Goal: Task Accomplishment & Management: Use online tool/utility

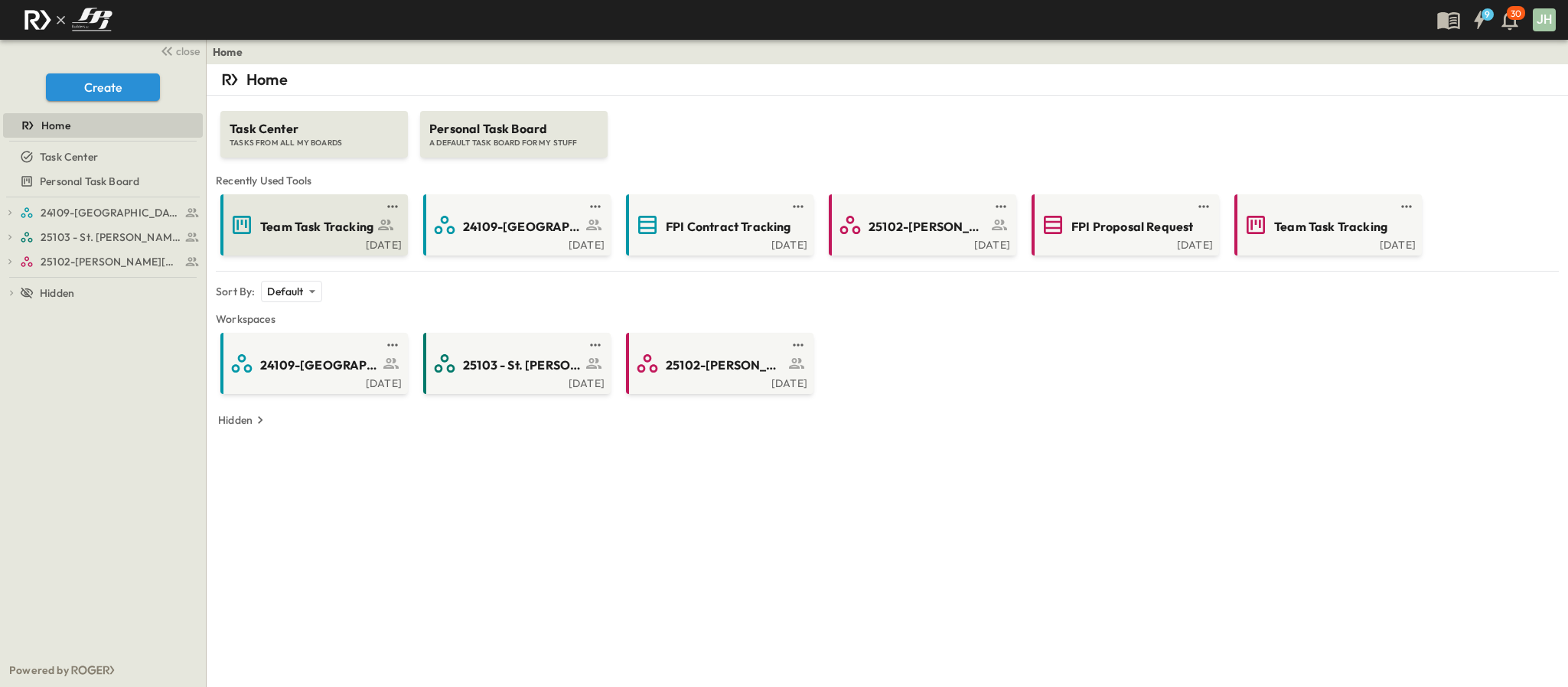
click at [332, 221] on span "Team Task Tracking" at bounding box center [316, 227] width 113 height 18
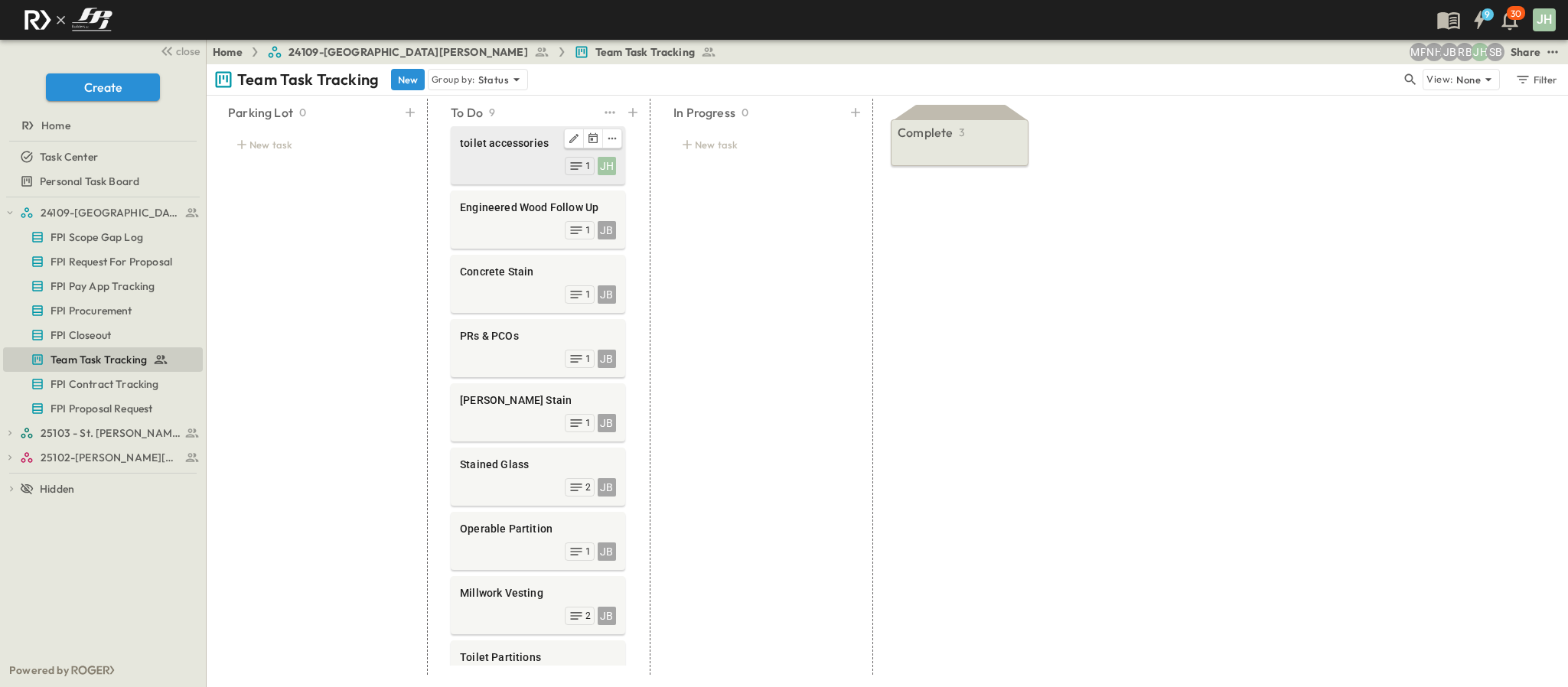
click at [522, 173] on div "JH 1" at bounding box center [537, 164] width 156 height 21
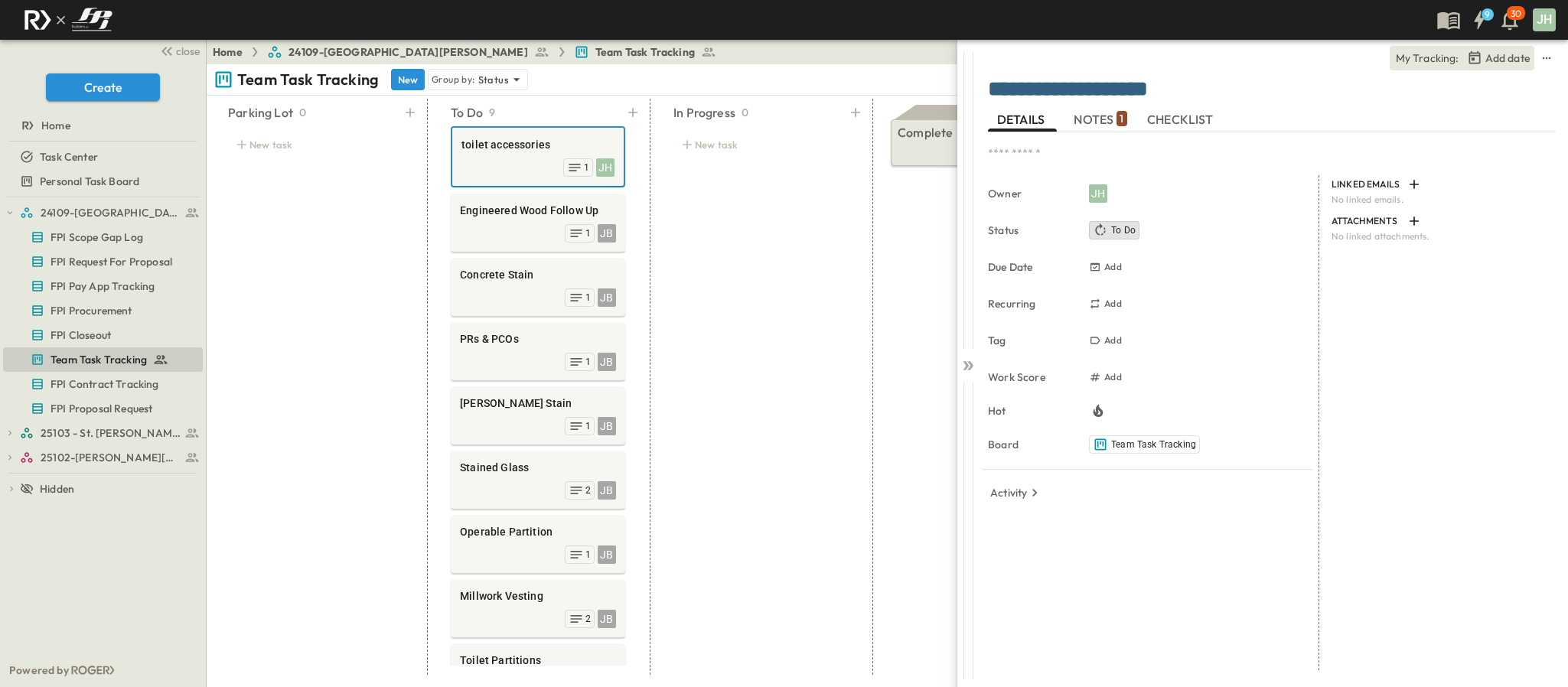
click at [1108, 115] on span "NOTES 1" at bounding box center [1100, 119] width 53 height 14
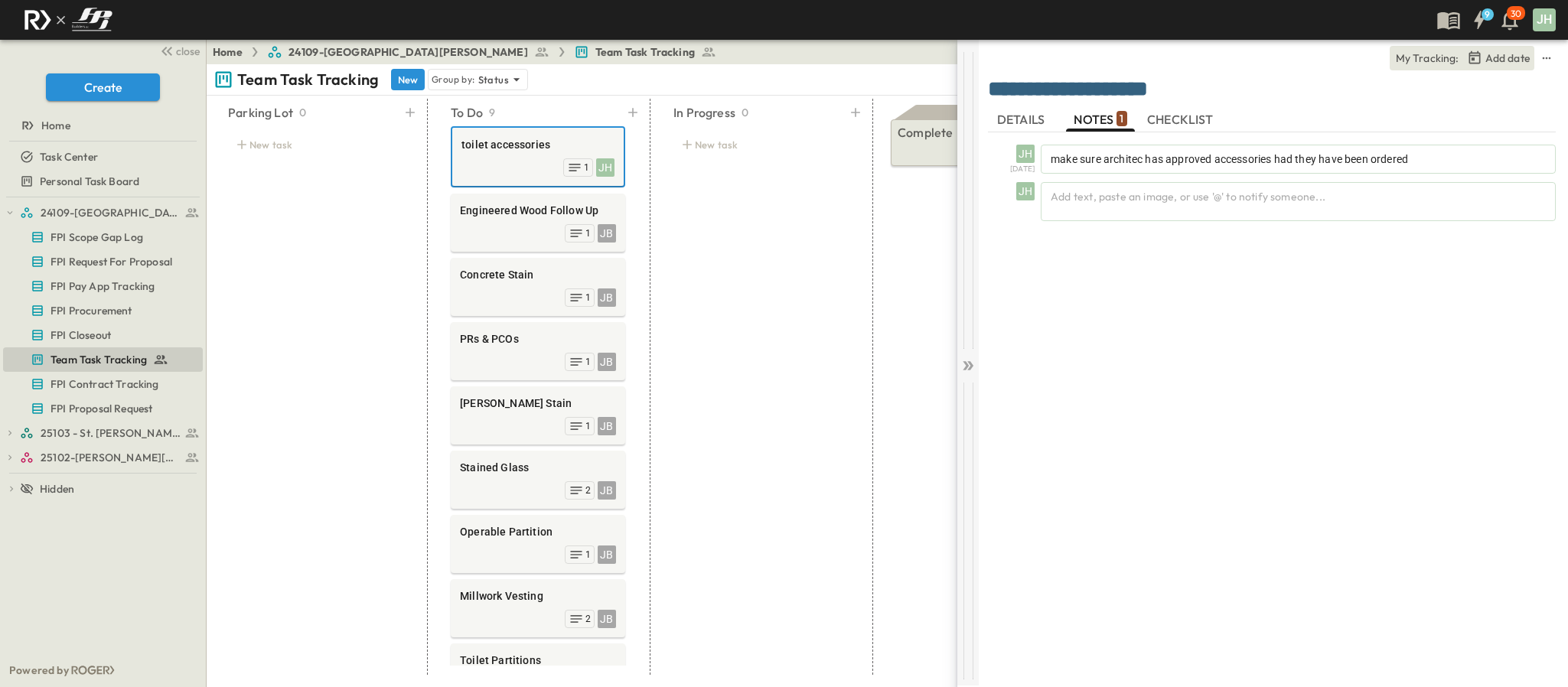
click at [960, 362] on icon at bounding box center [968, 366] width 15 height 15
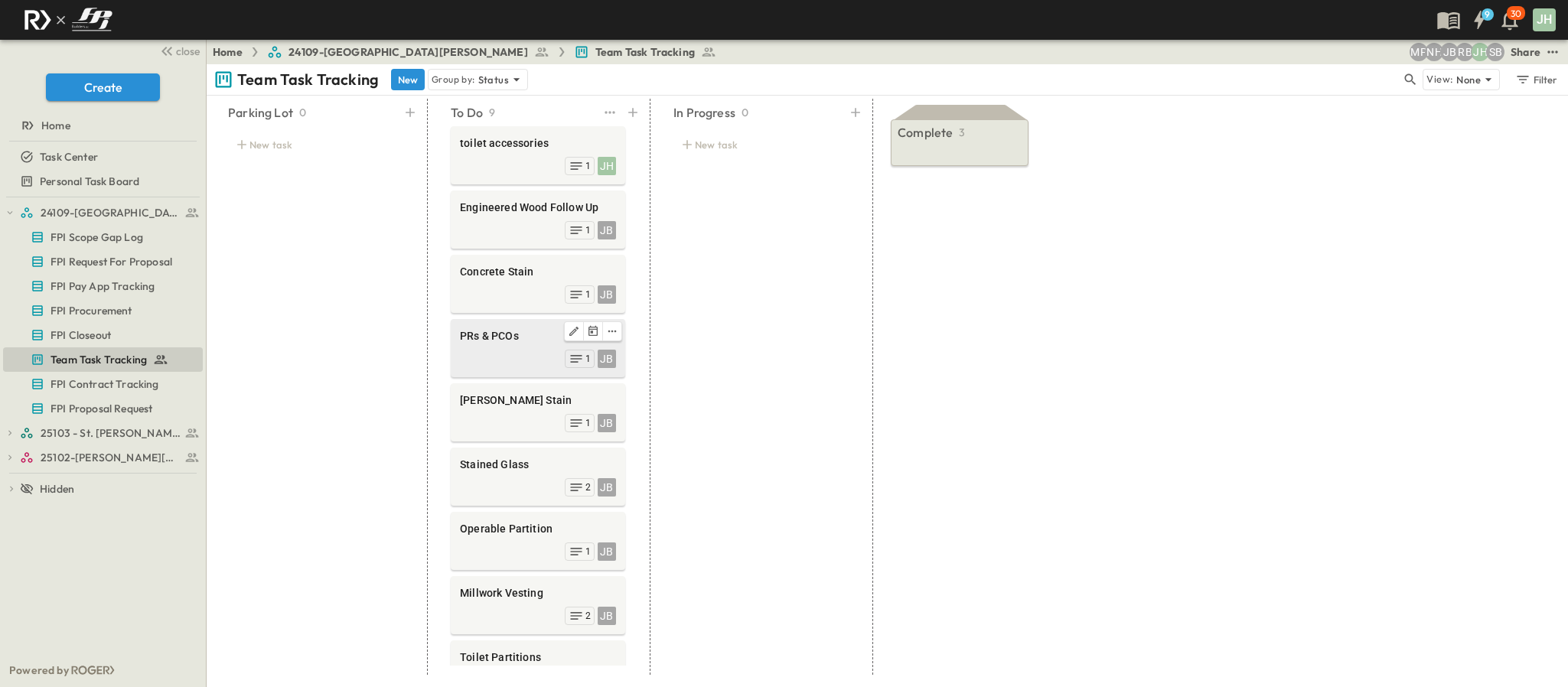
click at [495, 339] on span "PRs & PCOs" at bounding box center [537, 336] width 156 height 15
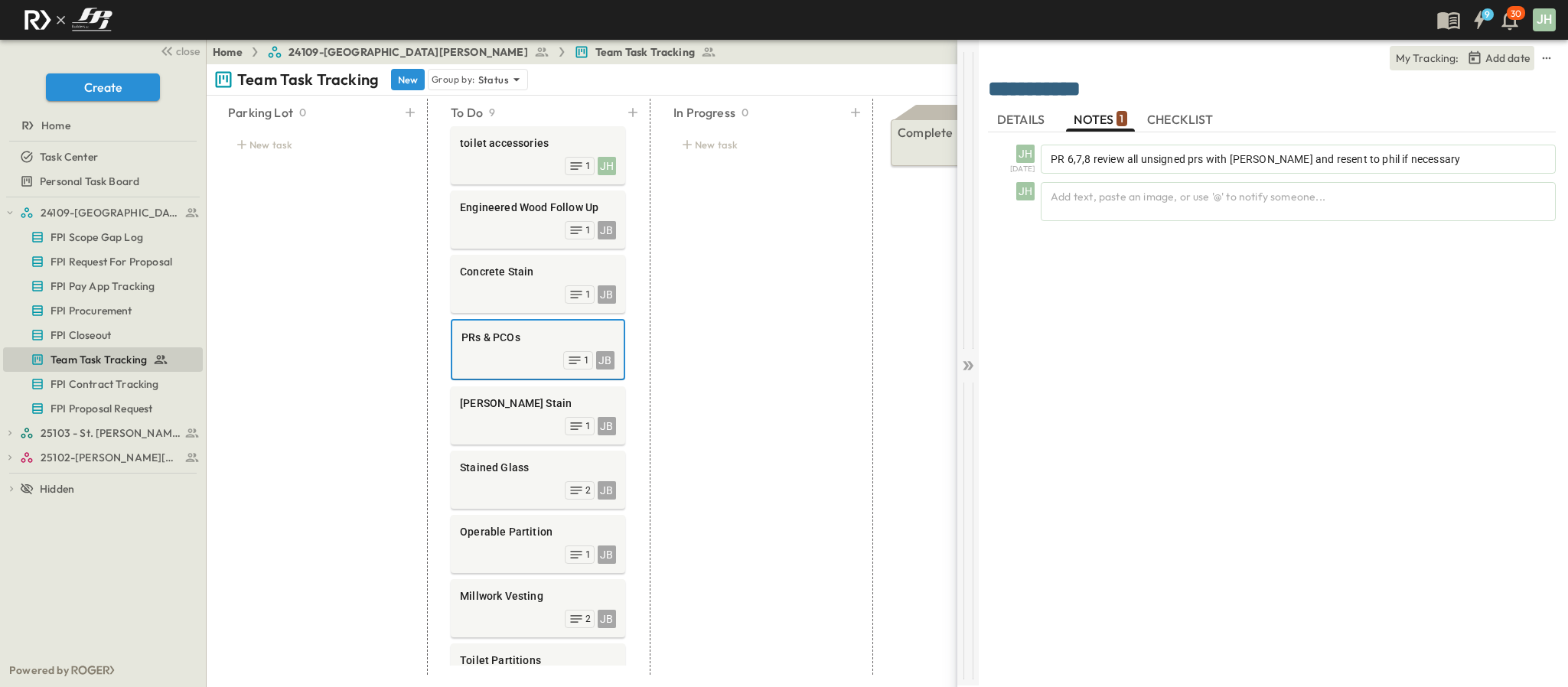
click at [975, 368] on icon at bounding box center [968, 366] width 15 height 15
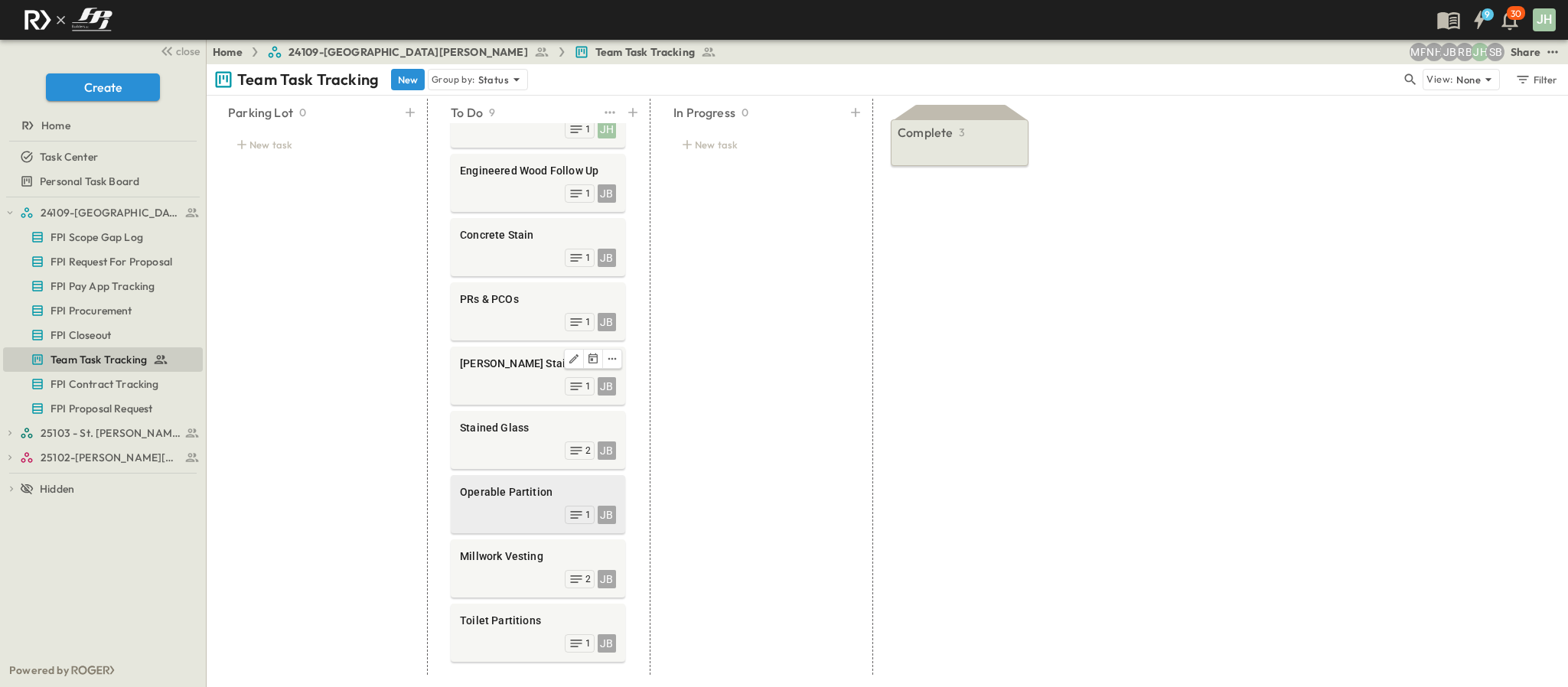
scroll to position [99, 0]
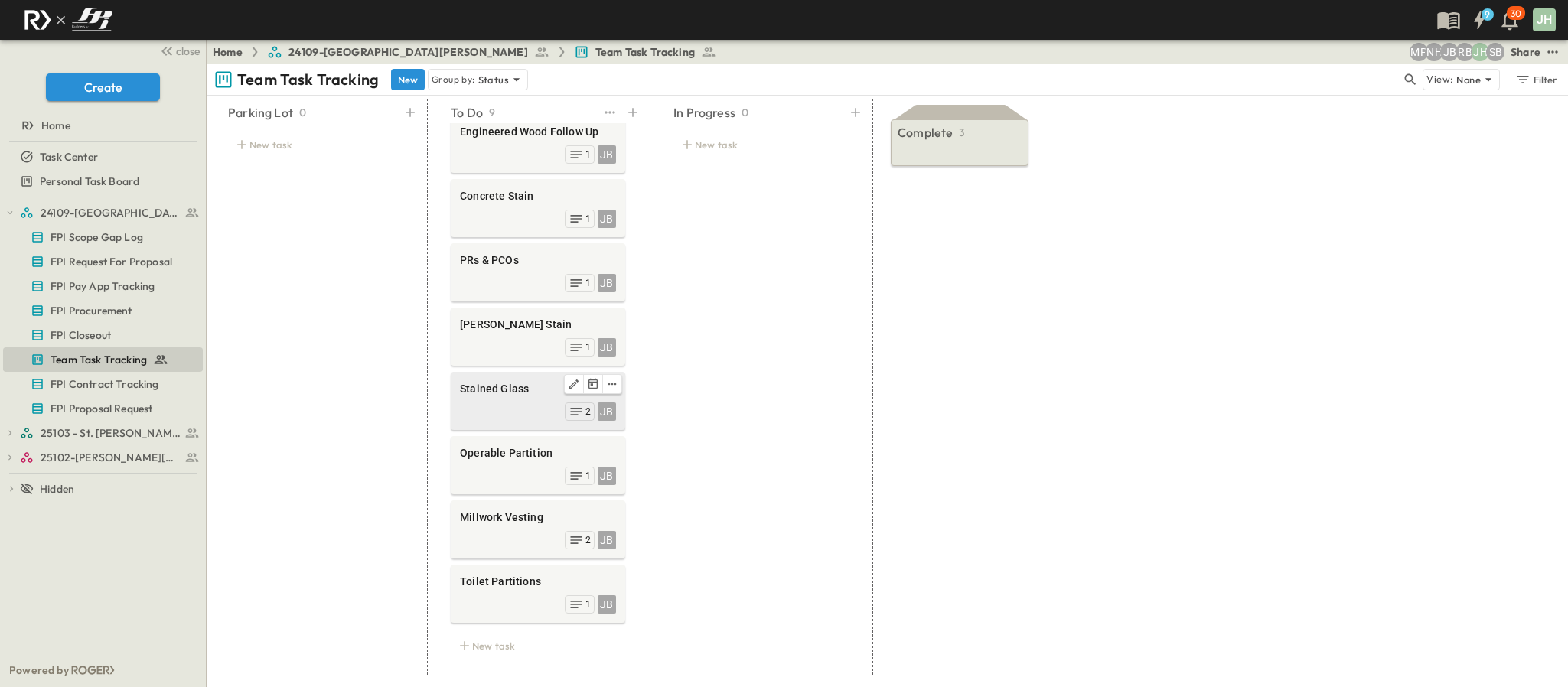
click at [512, 400] on div "JB 2" at bounding box center [537, 410] width 156 height 21
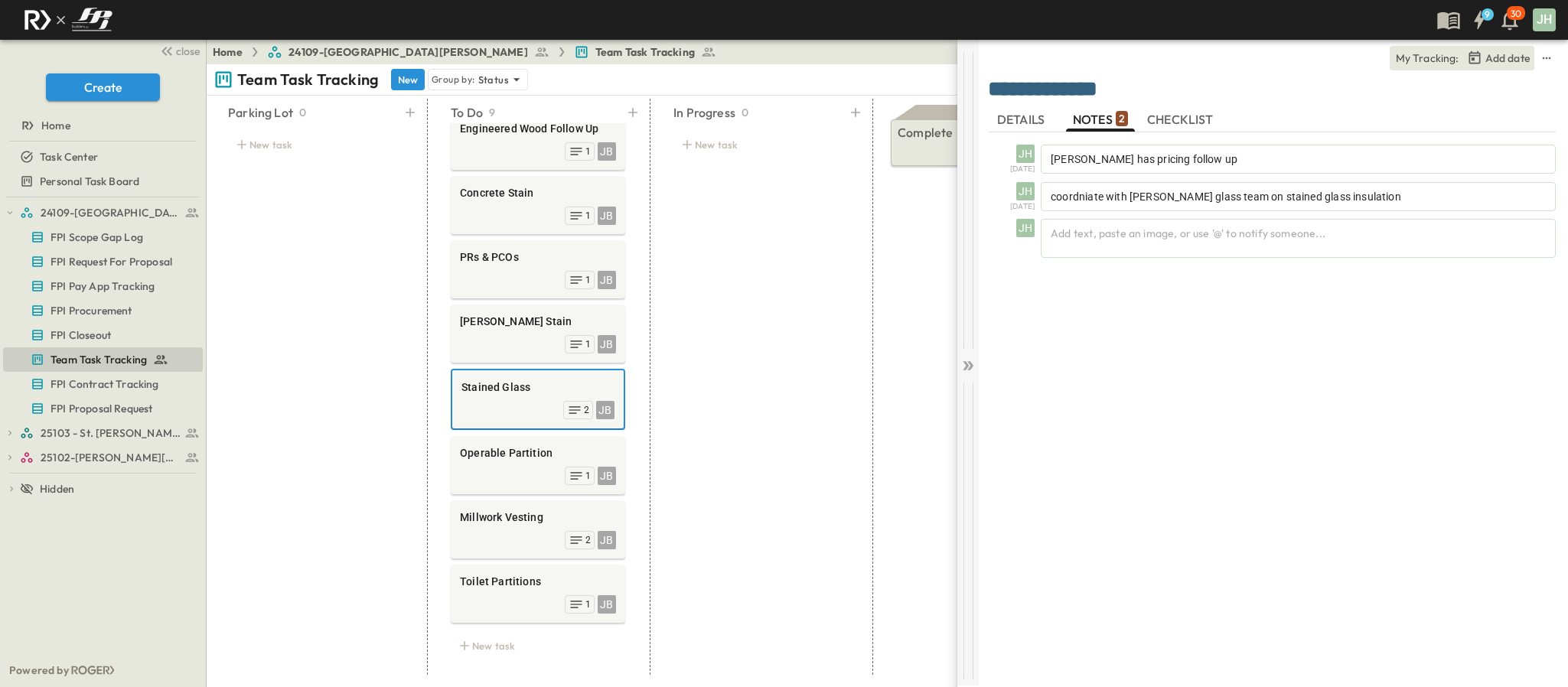
click at [972, 361] on icon at bounding box center [968, 366] width 15 height 15
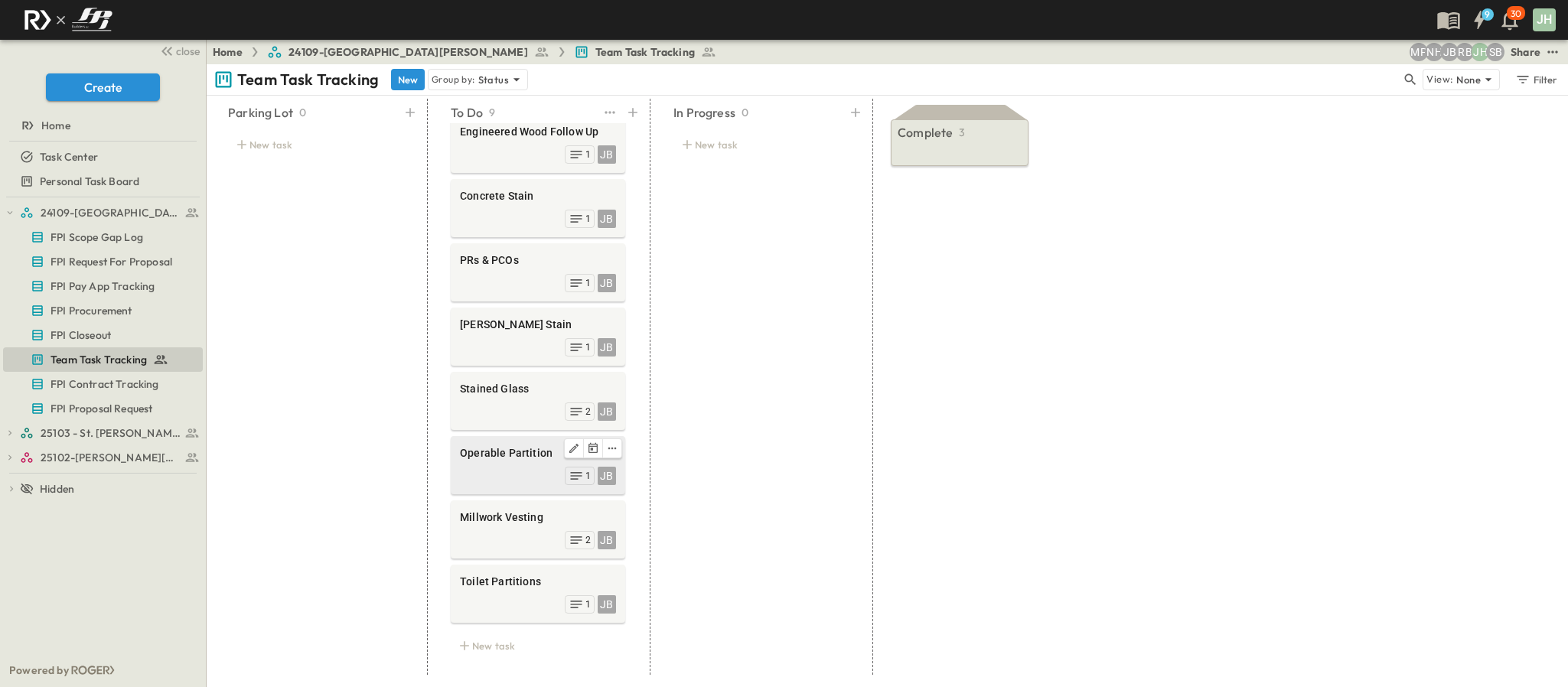
click at [533, 445] on div "Operable Partition" at bounding box center [537, 454] width 156 height 19
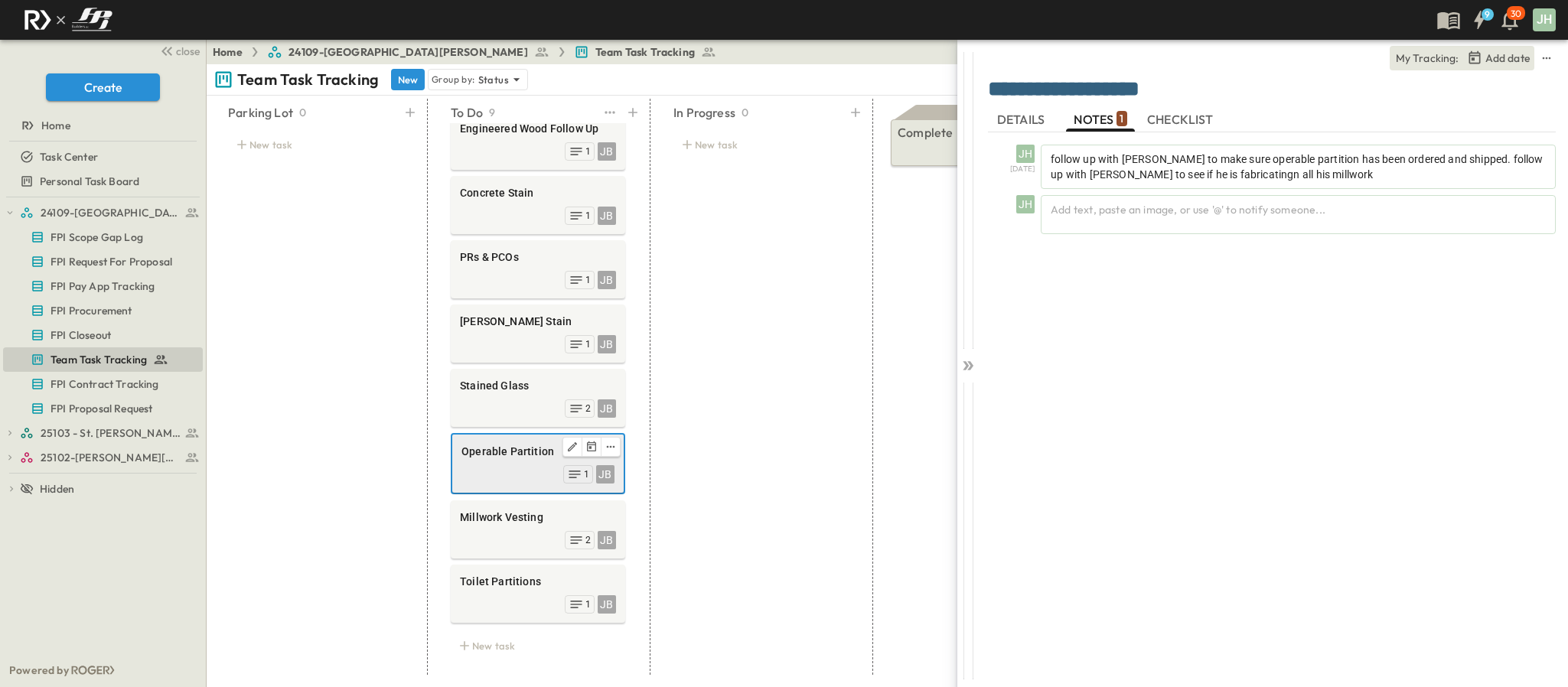
scroll to position [101, 0]
click at [524, 510] on span "Millwork Vesting" at bounding box center [537, 517] width 156 height 15
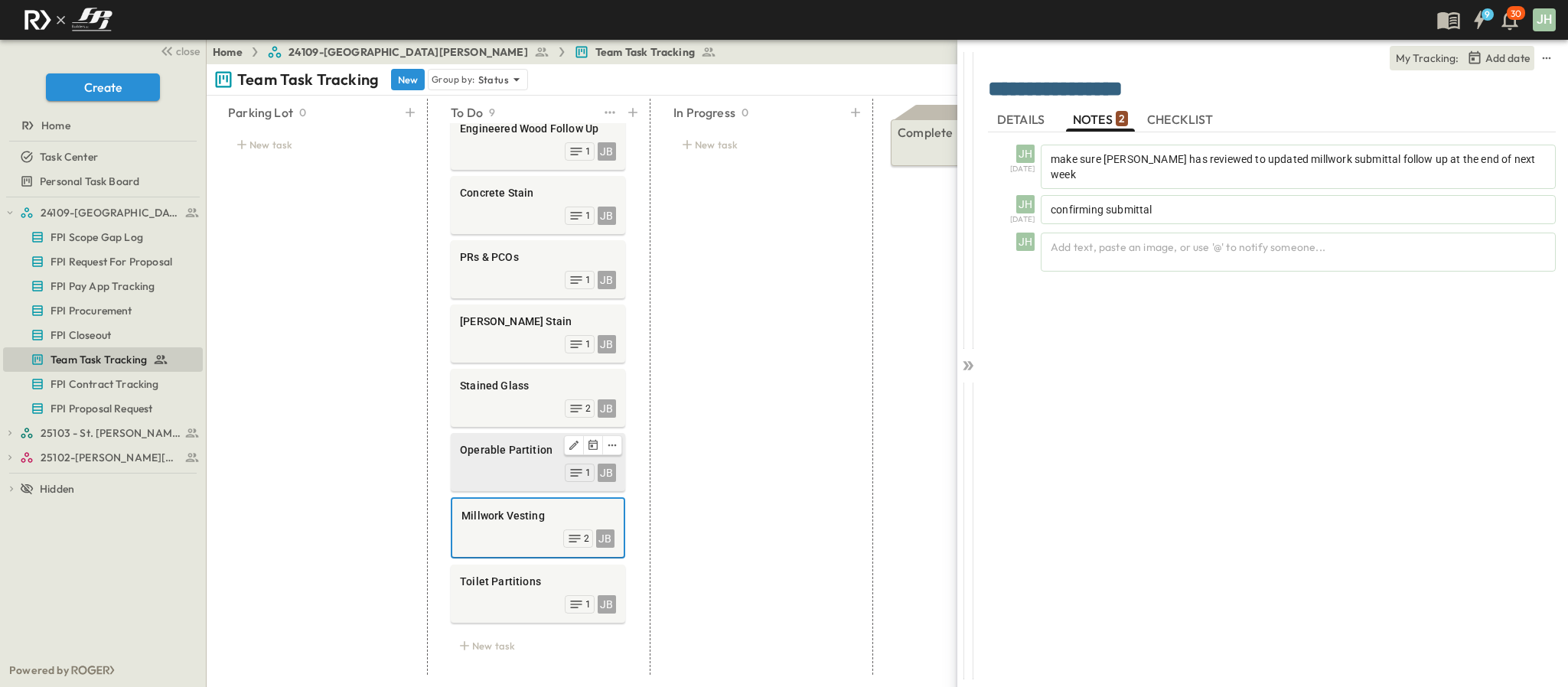
click at [519, 460] on div "JB 1" at bounding box center [537, 471] width 156 height 21
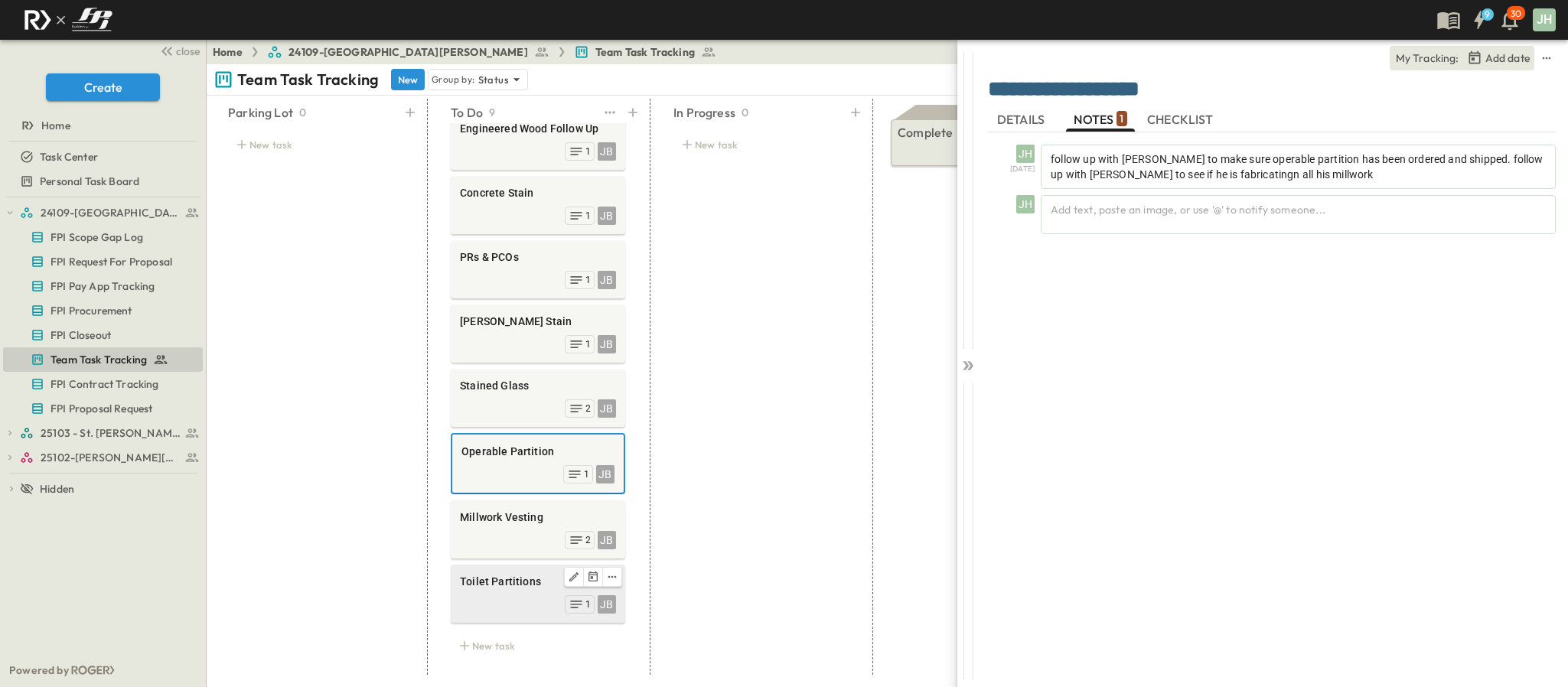
click at [533, 603] on div "Toilet Partitions JB 1" at bounding box center [538, 593] width 175 height 58
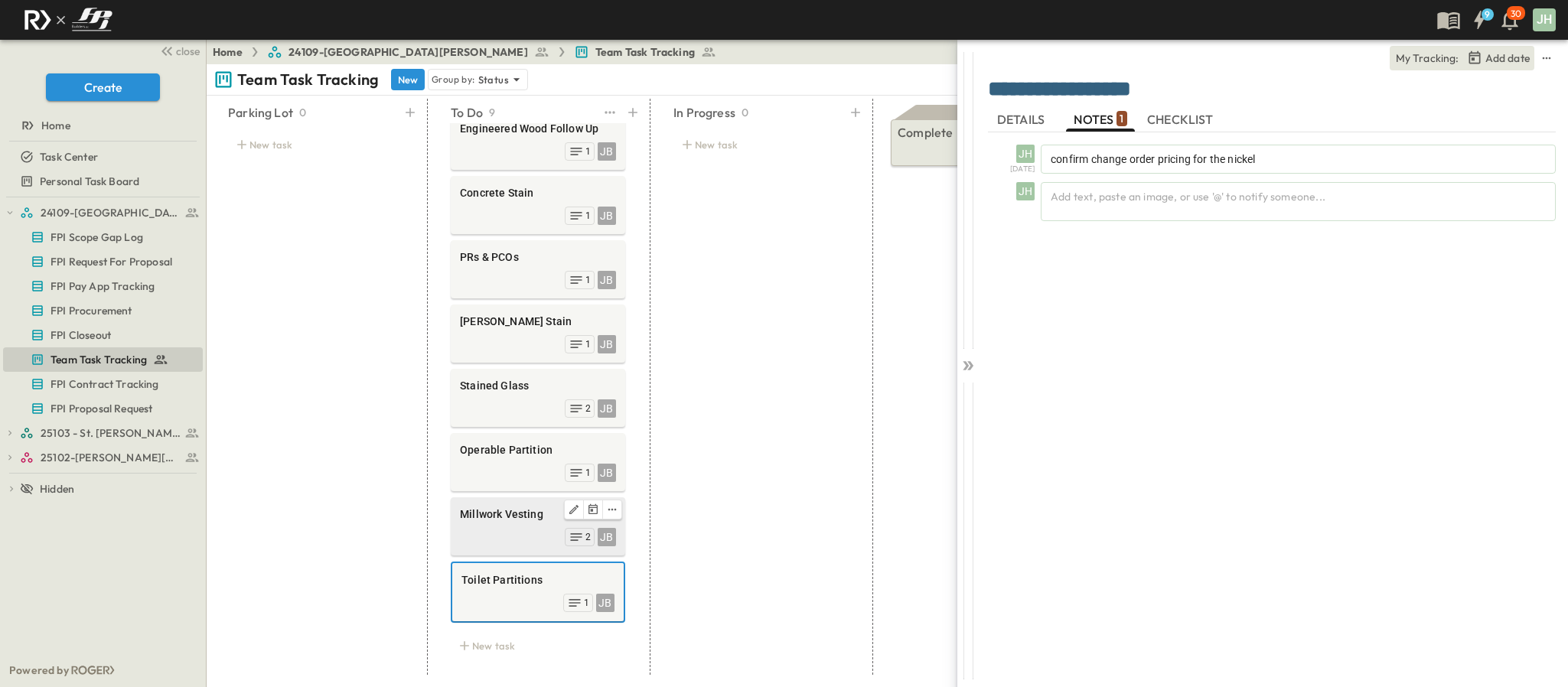
click at [504, 525] on div "JB 2" at bounding box center [537, 535] width 156 height 21
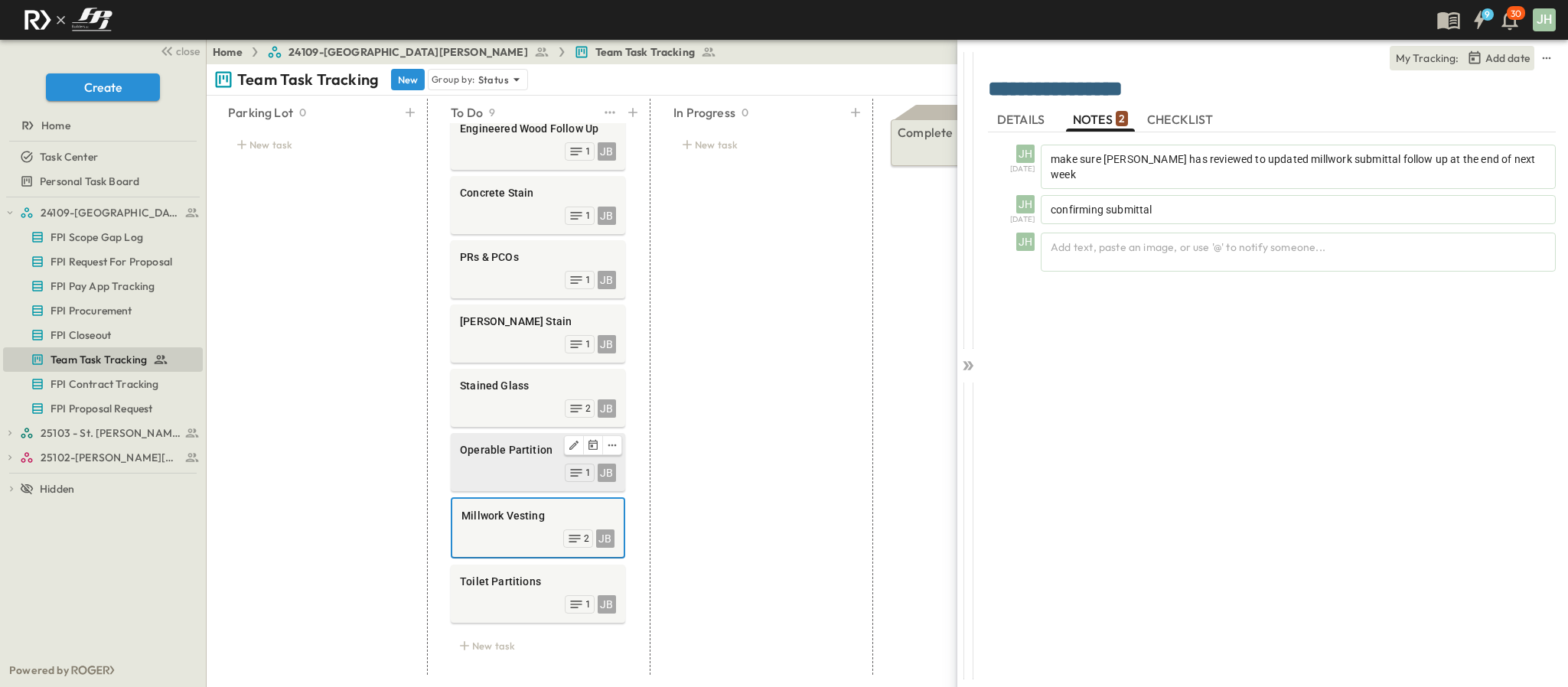
click at [507, 471] on div "Operable Partition JB 1" at bounding box center [538, 462] width 175 height 58
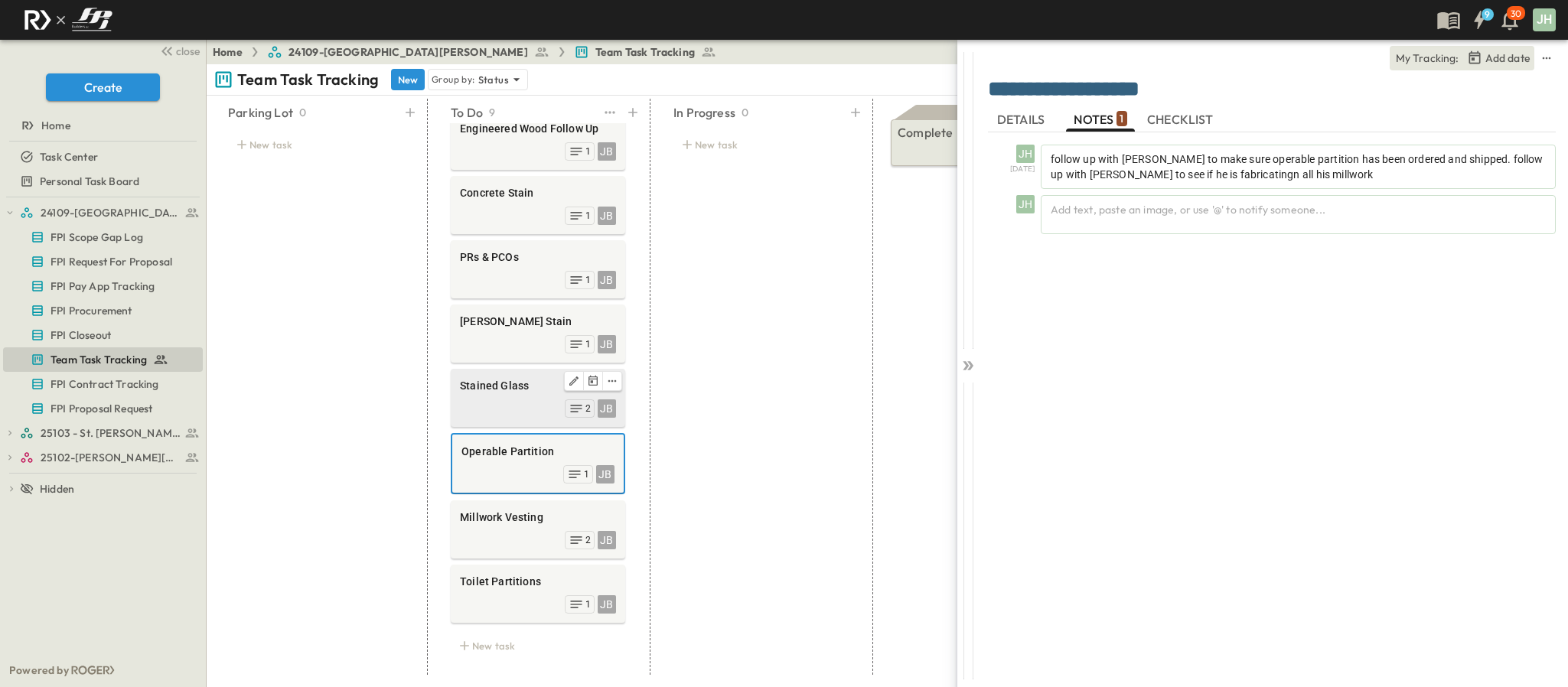
click at [518, 396] on div "JB 2" at bounding box center [537, 407] width 156 height 21
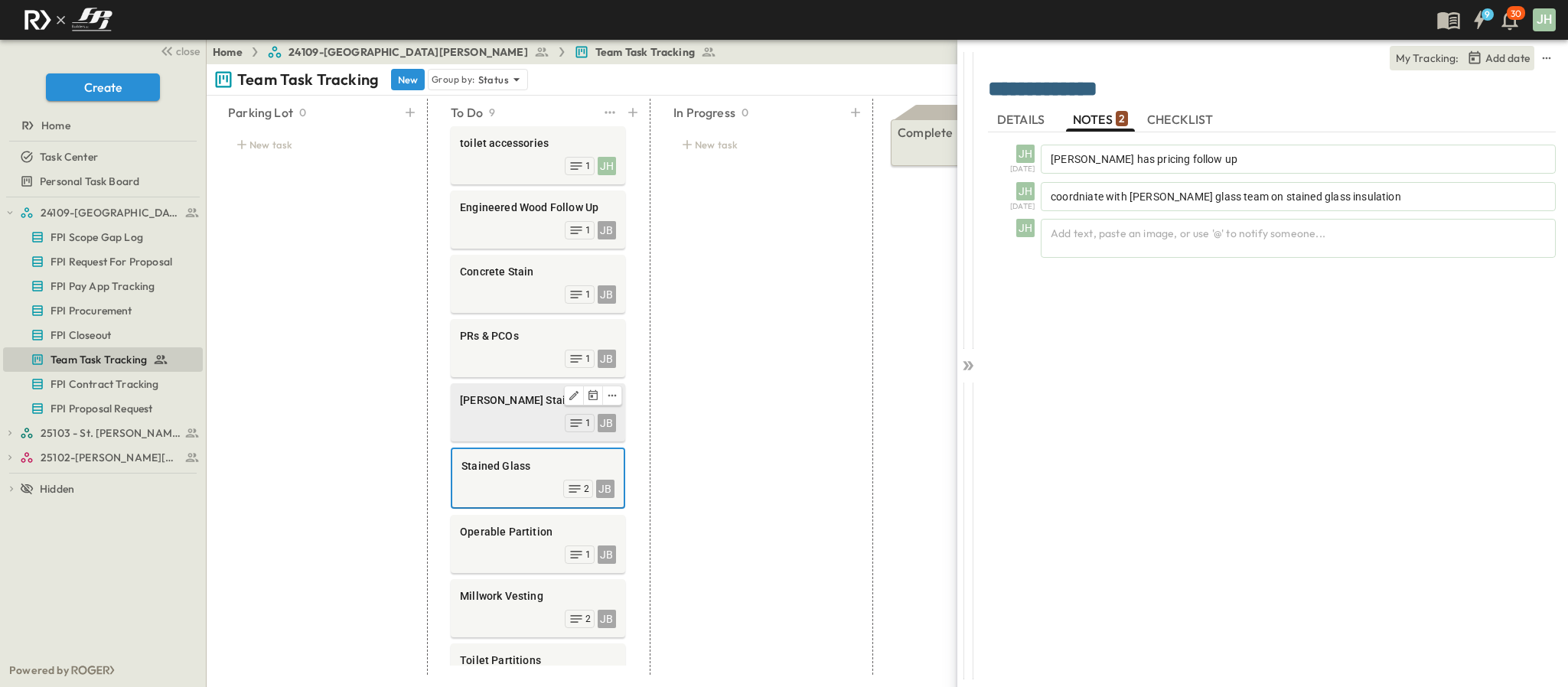
click at [504, 423] on div "JB 1" at bounding box center [537, 421] width 156 height 21
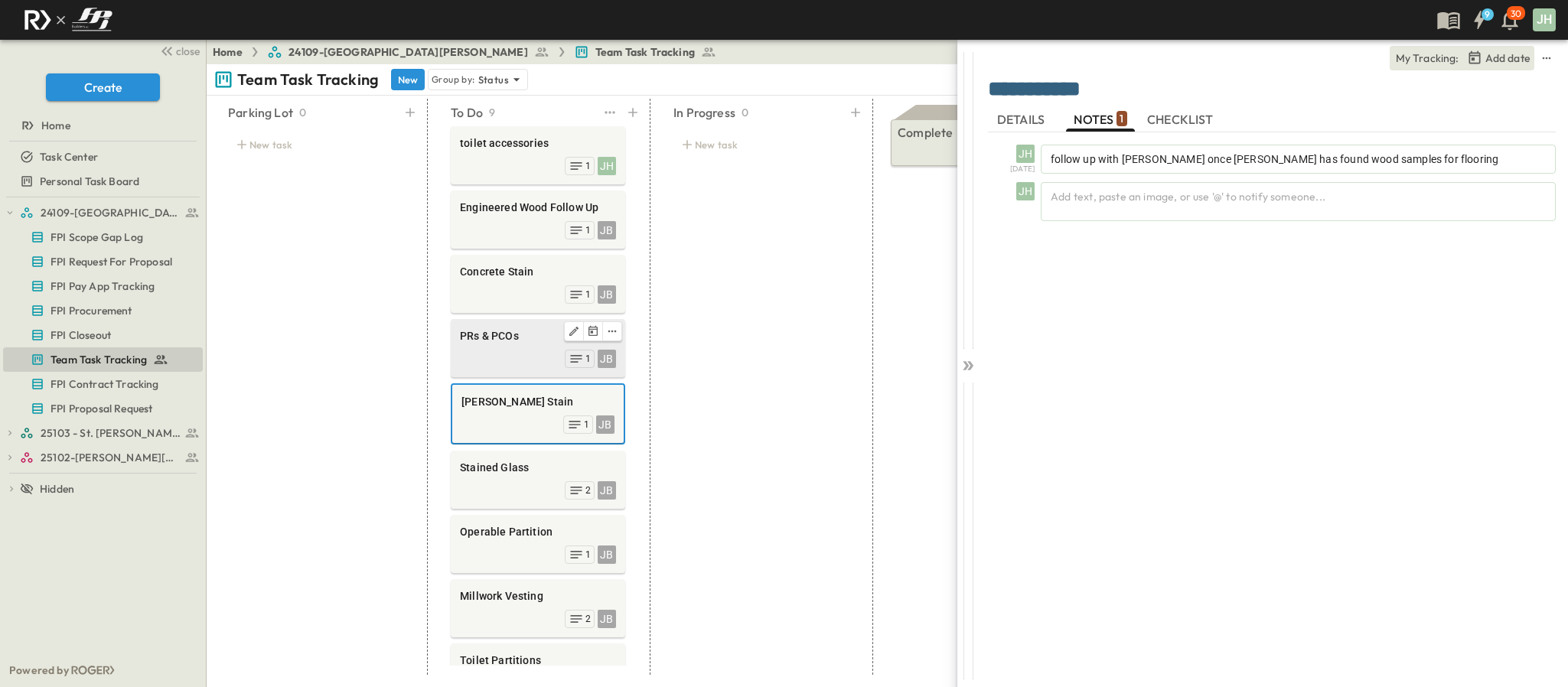
click at [512, 361] on div "JB 1" at bounding box center [537, 357] width 156 height 21
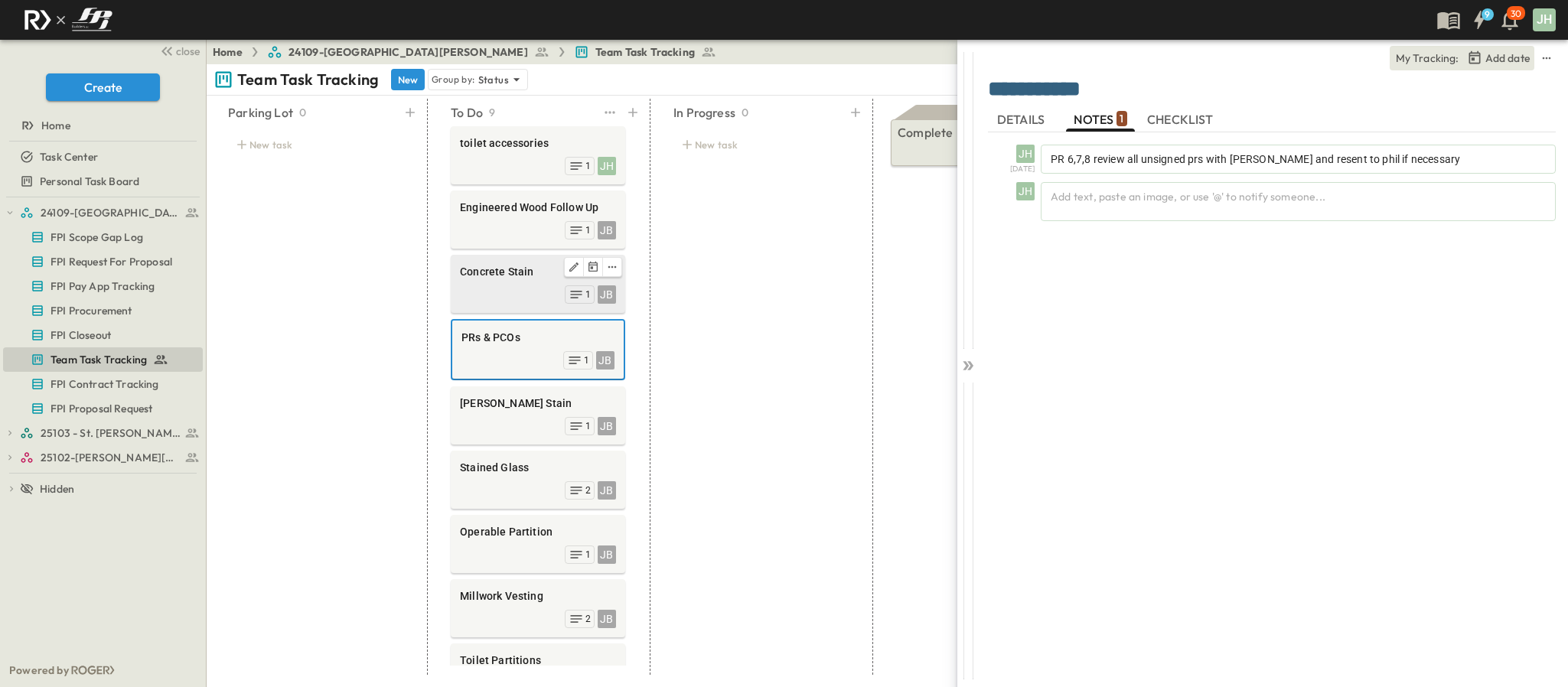
click at [526, 296] on div "JB 1" at bounding box center [537, 292] width 156 height 21
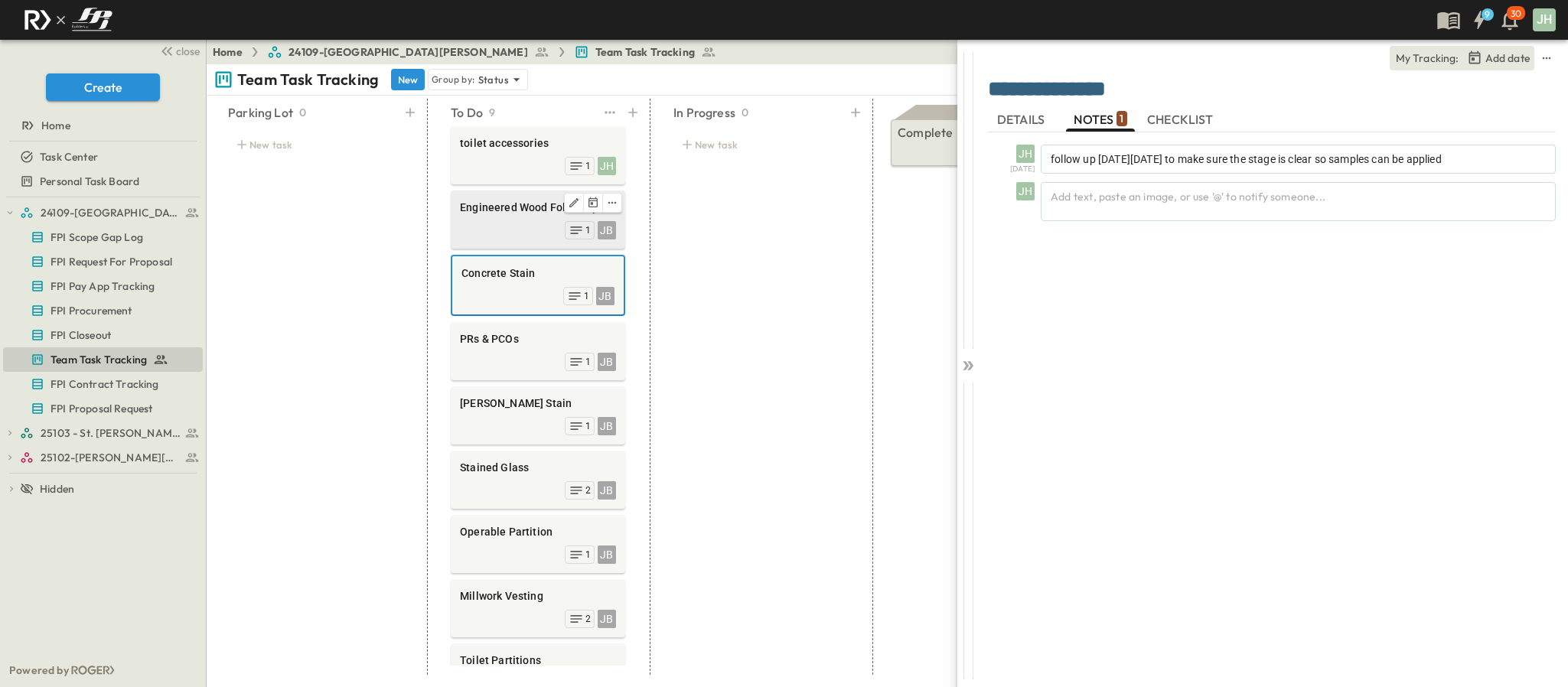
click at [496, 236] on div "JB 1" at bounding box center [537, 228] width 156 height 21
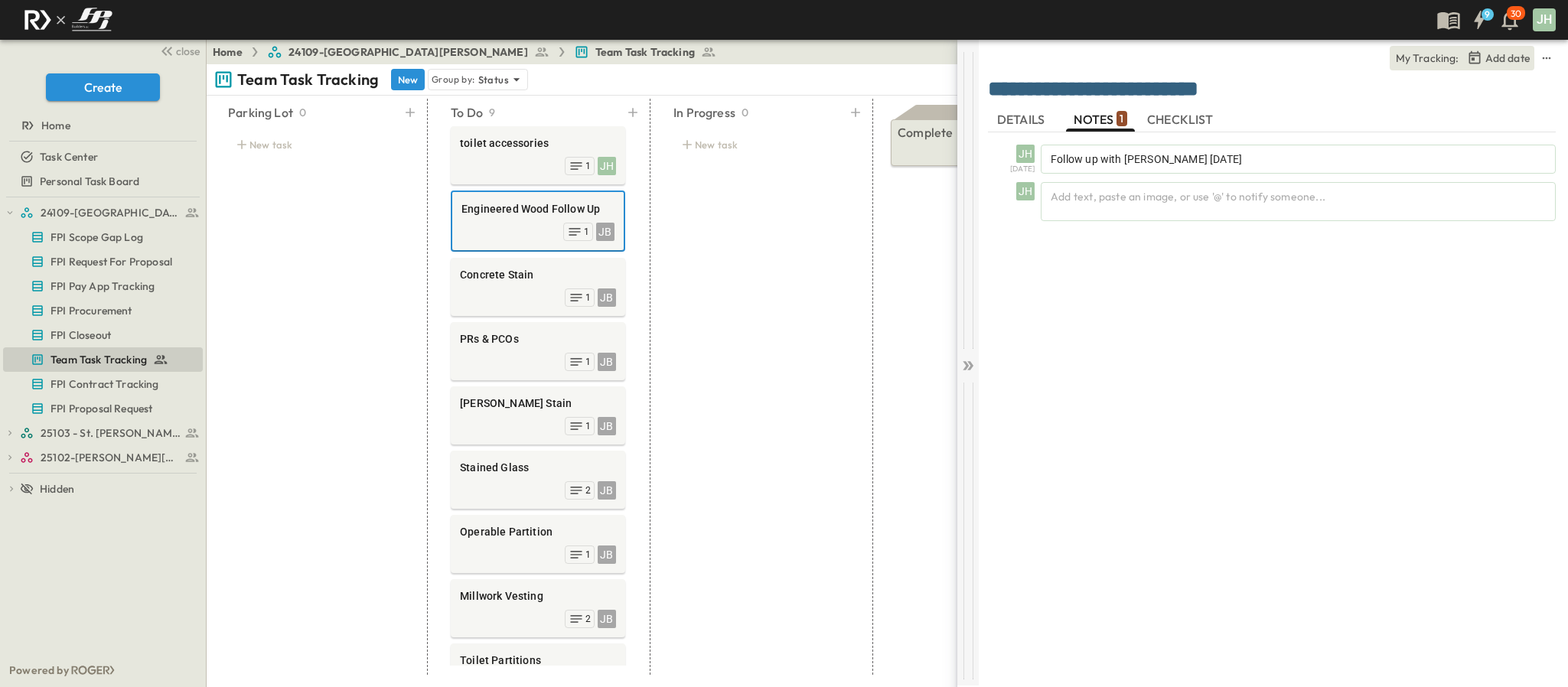
click at [963, 362] on icon at bounding box center [968, 366] width 15 height 15
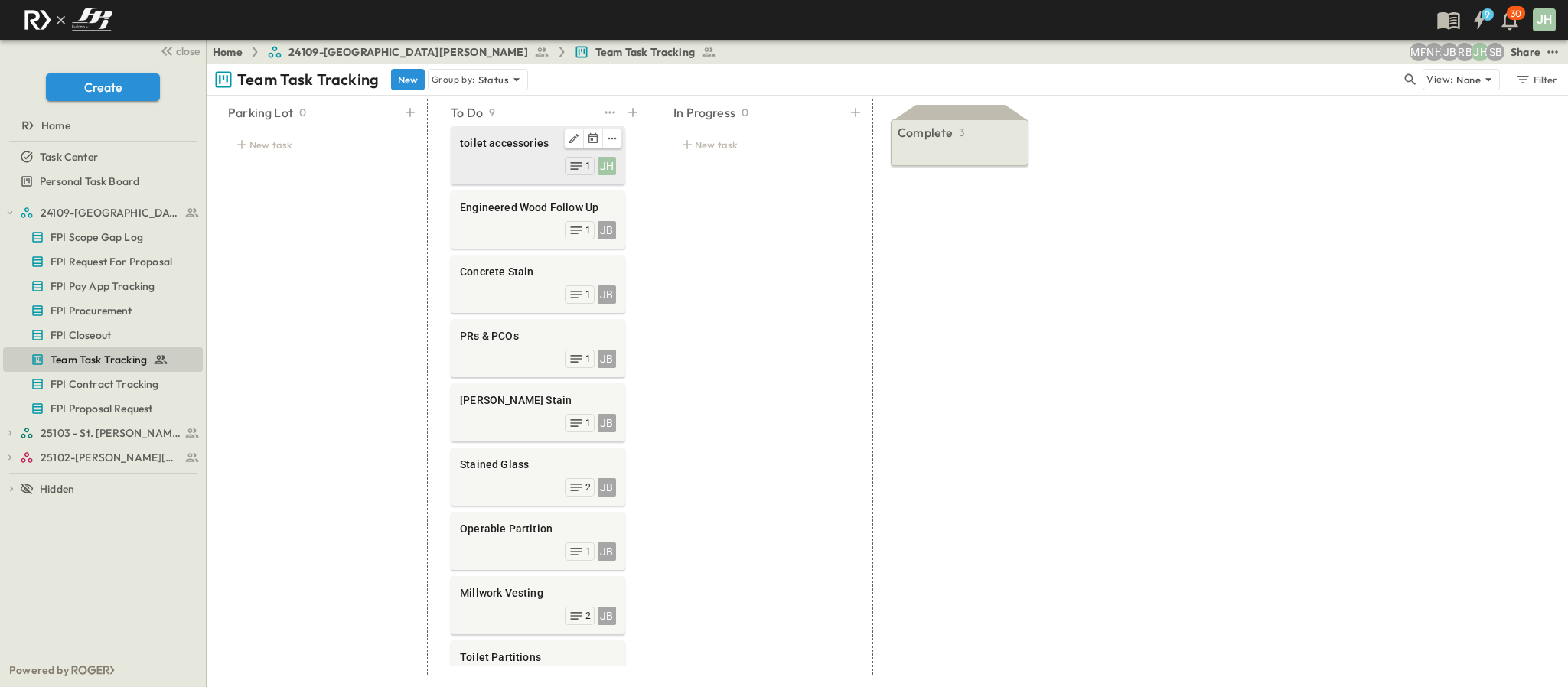
click at [469, 140] on span "toilet accessories" at bounding box center [537, 143] width 156 height 15
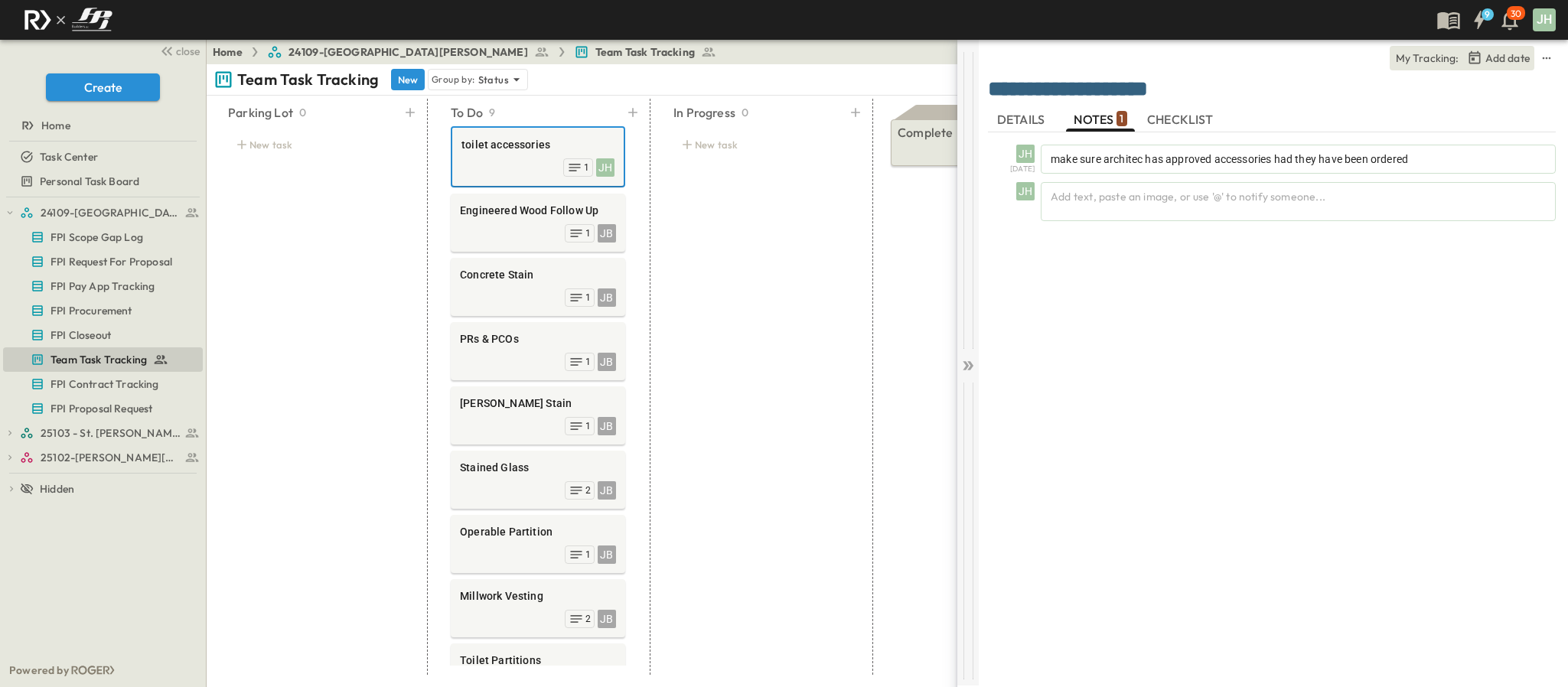
click at [965, 378] on div at bounding box center [968, 363] width 21 height 646
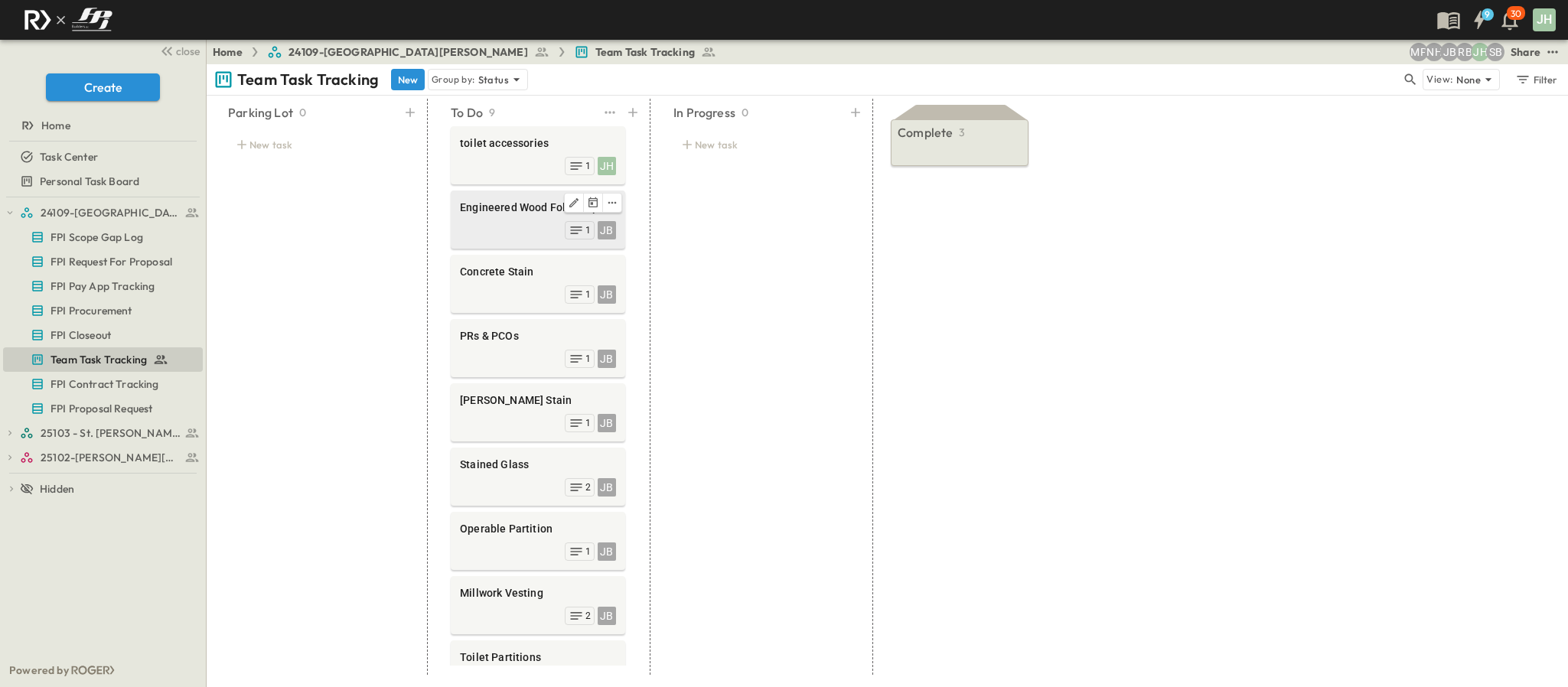
click at [515, 228] on div "JB 1" at bounding box center [537, 228] width 156 height 21
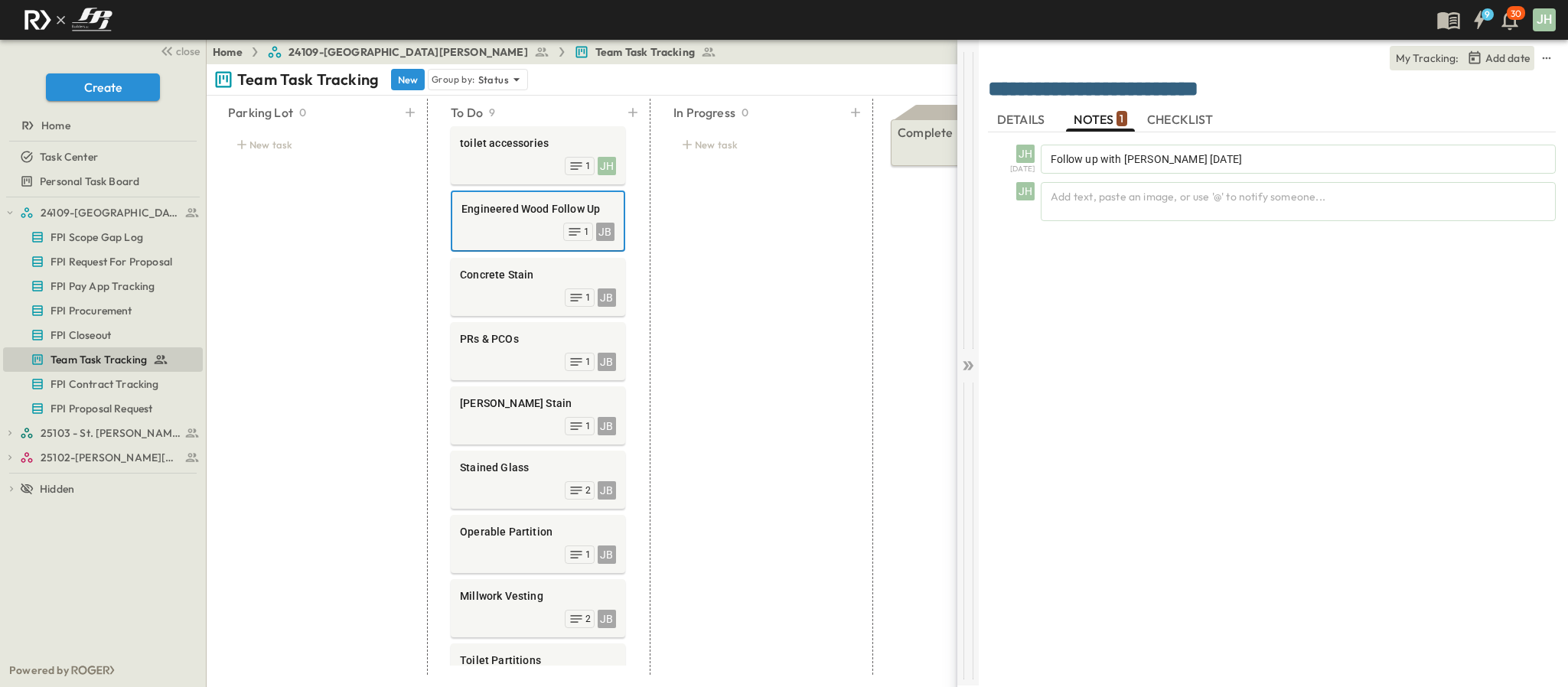
click at [975, 359] on icon at bounding box center [968, 366] width 15 height 15
